Goal: Information Seeking & Learning: Learn about a topic

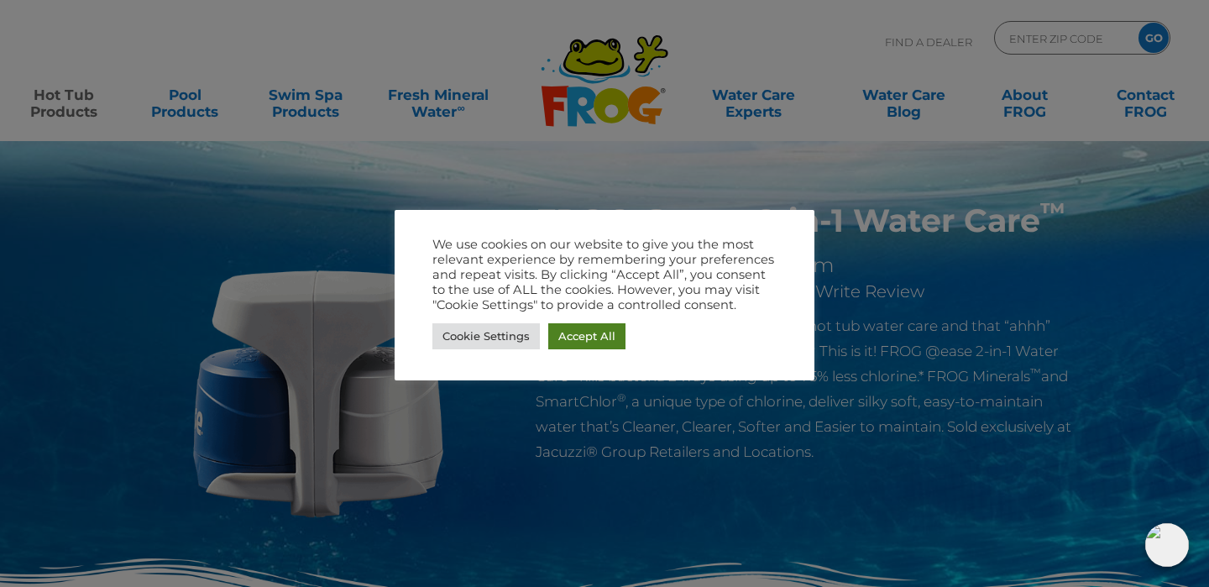
click at [588, 337] on link "Accept All" at bounding box center [586, 336] width 77 height 26
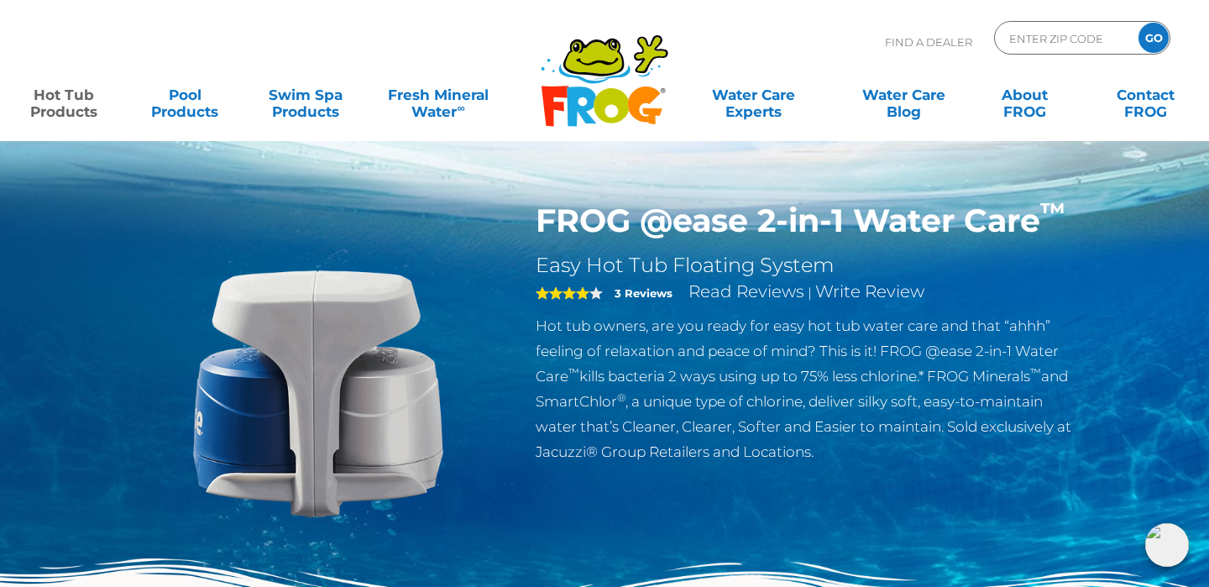
click at [650, 241] on div "FROG @ease 2-in-1 Water Care ™ Easy Hot Tub Floating System 4 3 Reviews Read Re…" at bounding box center [809, 332] width 548 height 263
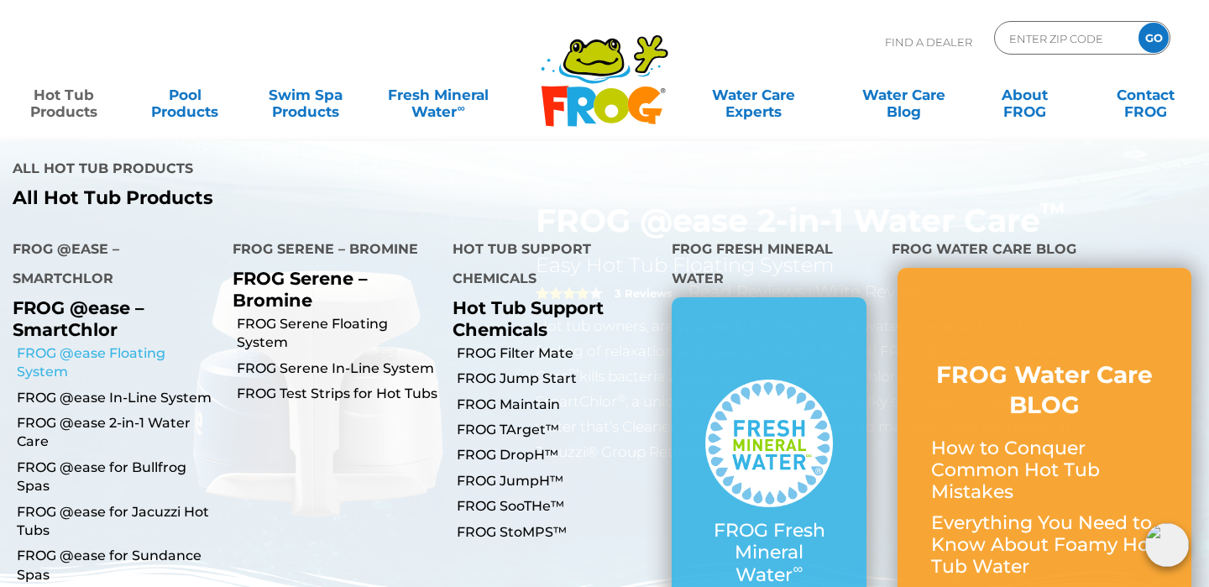
click at [128, 344] on link "FROG @ease Floating System" at bounding box center [118, 363] width 203 height 38
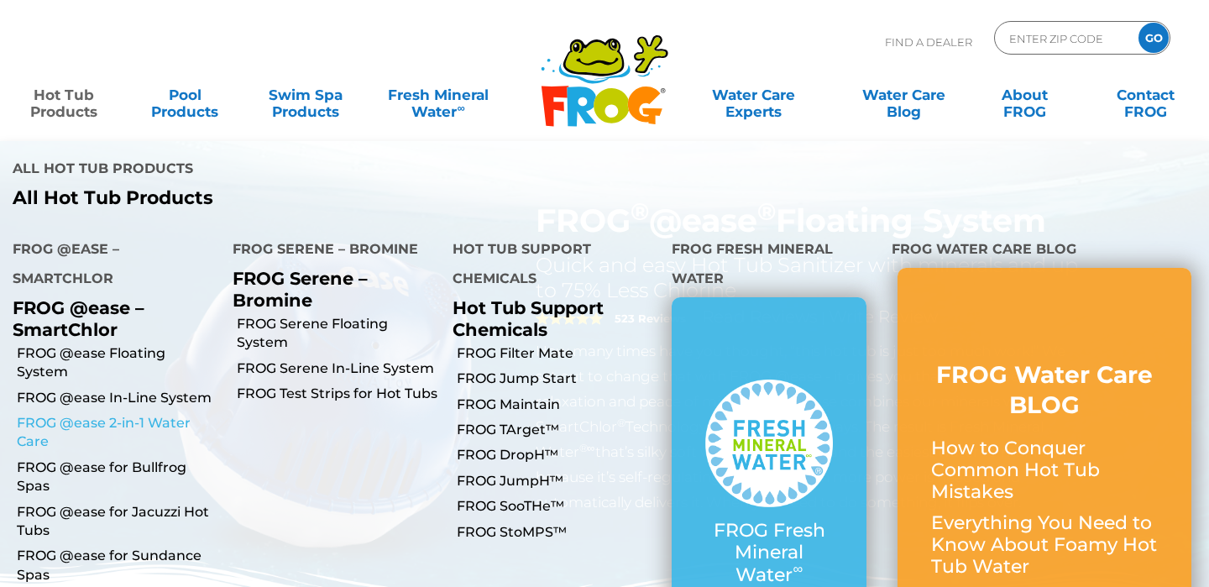
click at [74, 414] on link "FROG @ease 2-in-1 Water Care" at bounding box center [118, 433] width 203 height 38
